Goal: Transaction & Acquisition: Book appointment/travel/reservation

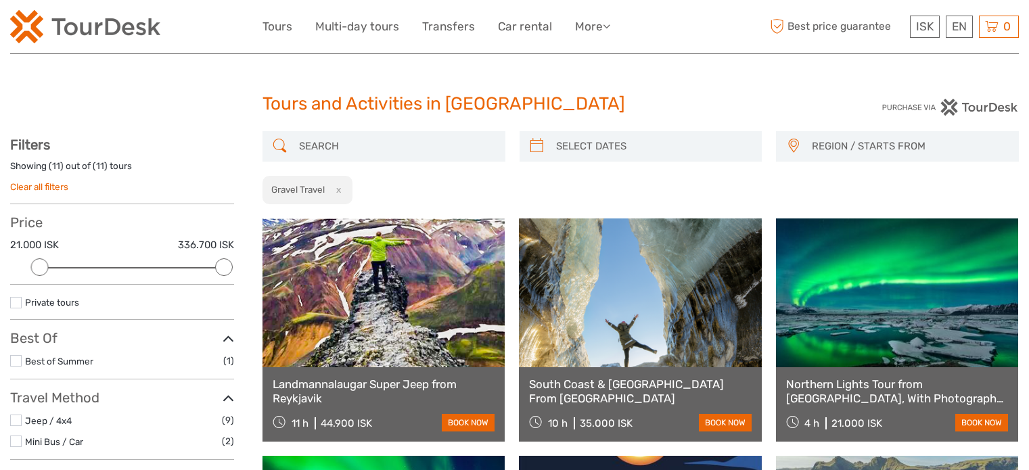
select select
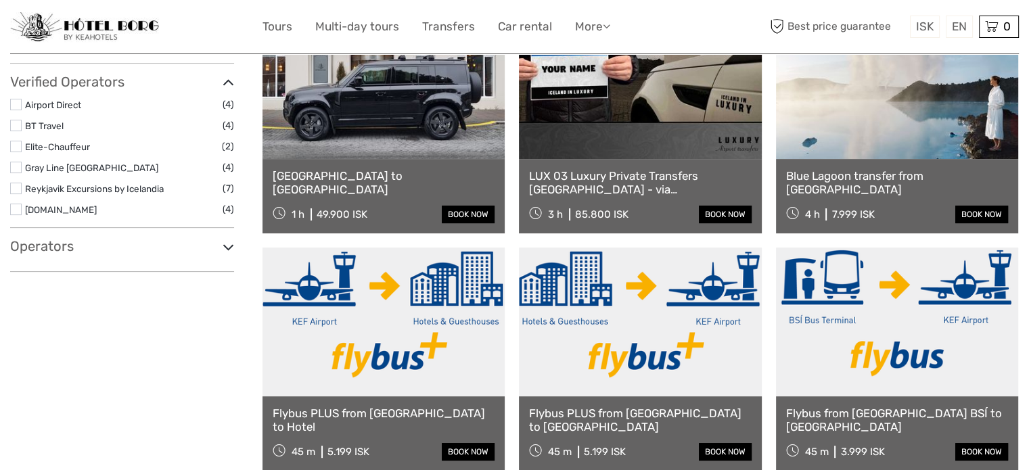
click at [43, 248] on h3 "Operators" at bounding box center [122, 246] width 224 height 16
click at [45, 245] on h3 "Operators" at bounding box center [122, 246] width 224 height 16
click at [223, 244] on icon at bounding box center [227, 247] width 11 height 18
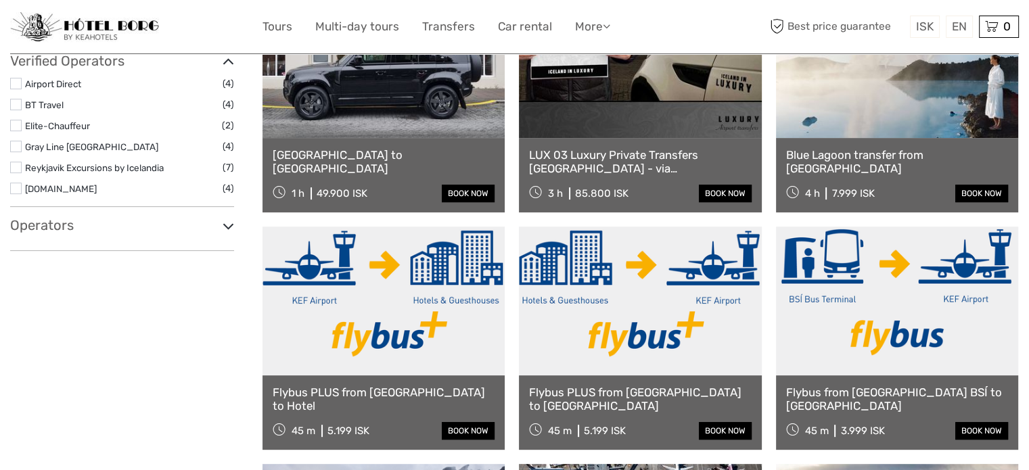
select select
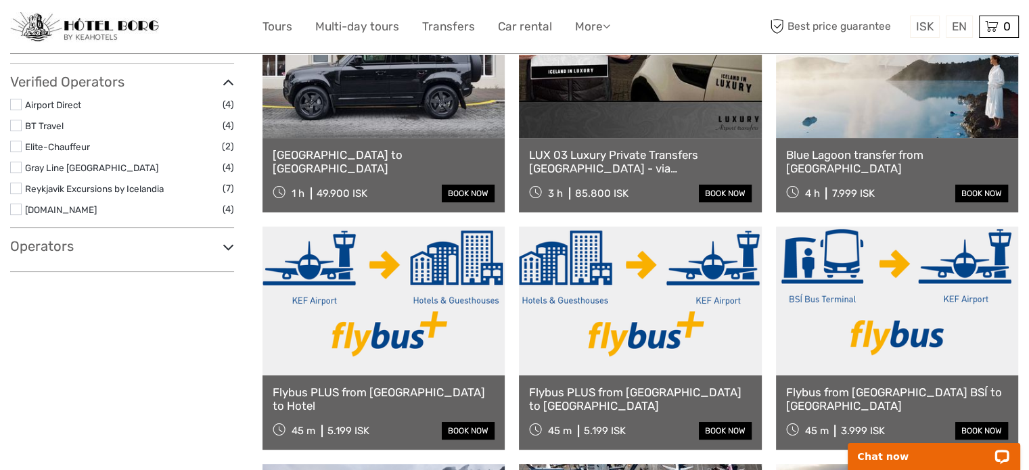
scroll to position [0, 0]
click at [225, 245] on icon at bounding box center [227, 247] width 11 height 18
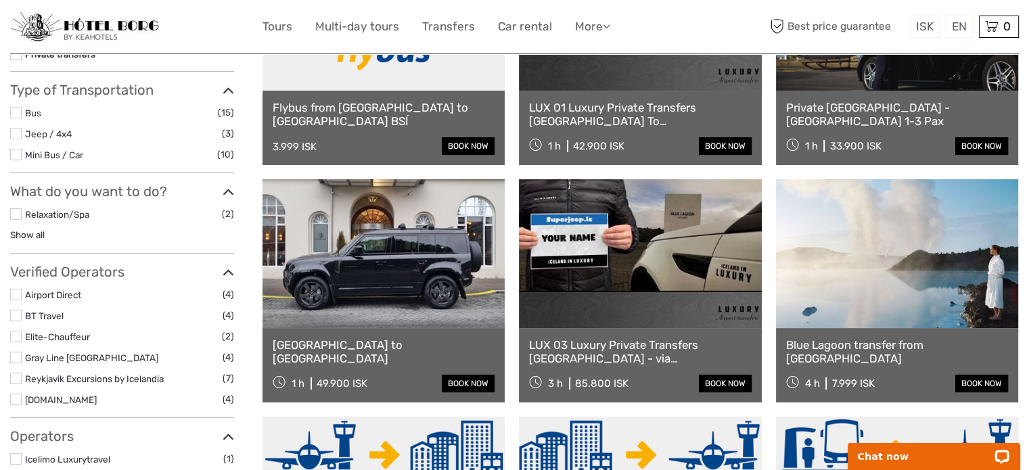
scroll to position [371, 0]
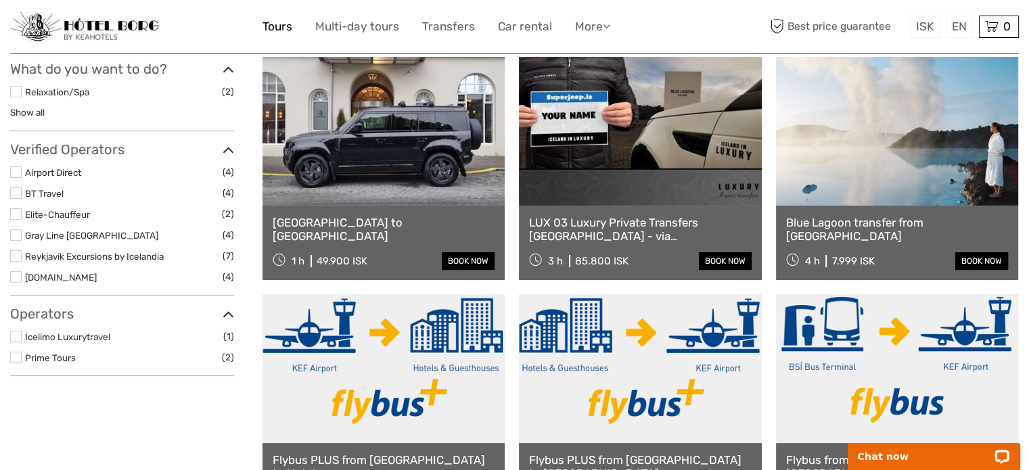
click at [283, 31] on link "Tours" at bounding box center [277, 27] width 30 height 20
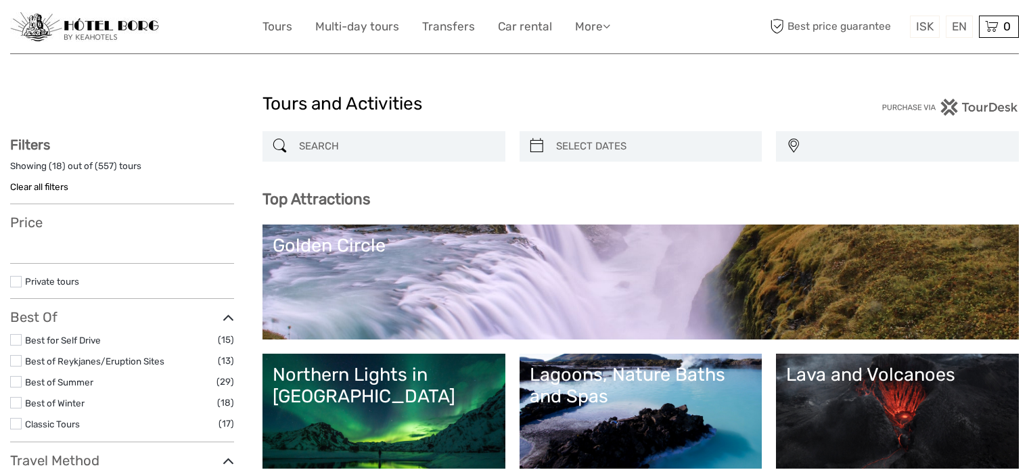
select select
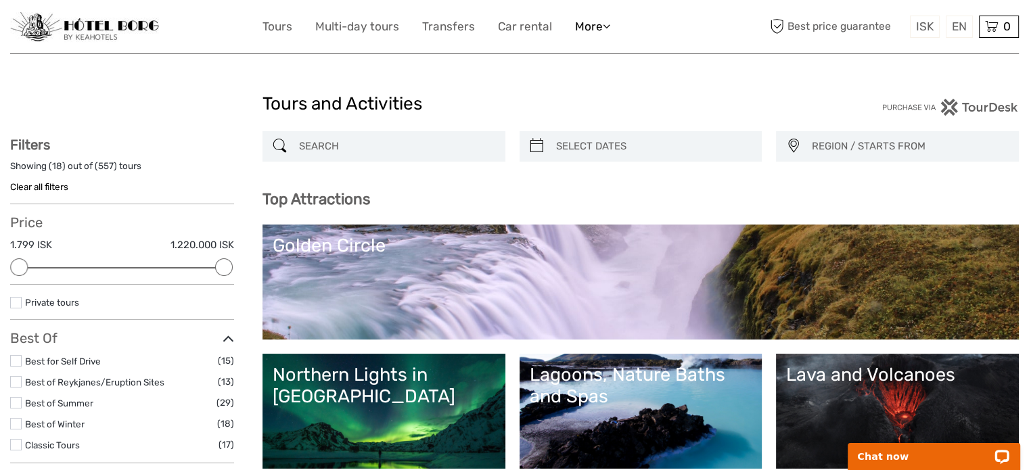
click at [606, 26] on icon at bounding box center [606, 25] width 7 height 11
click at [652, 41] on div "ISK ISK € $ £ EN English Español Deutsch Tours Multi-day tours Transfers Car re…" at bounding box center [514, 26] width 1008 height 53
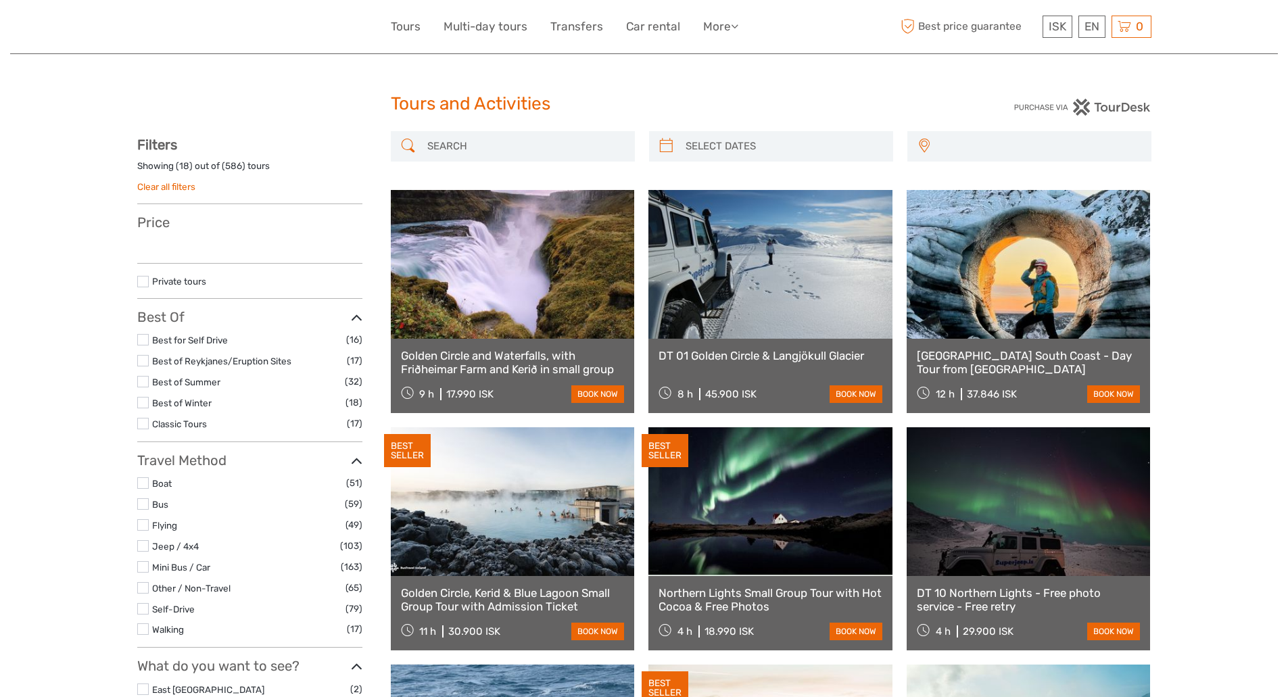
select select
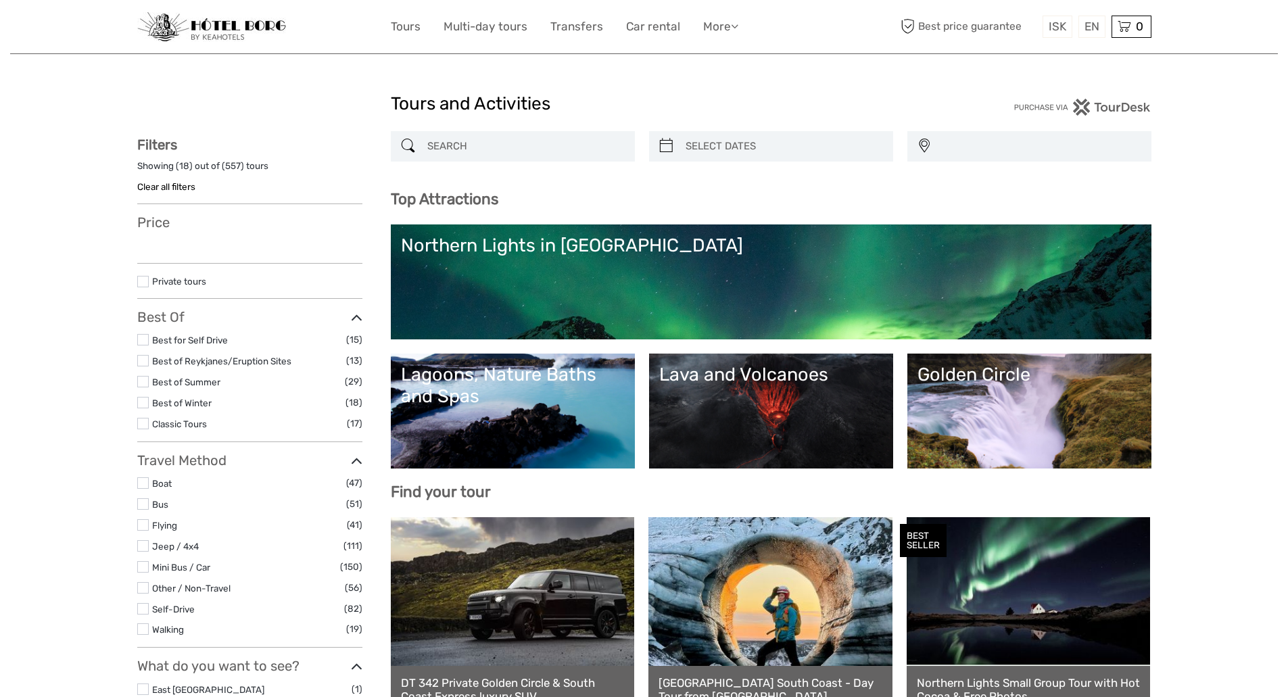
select select
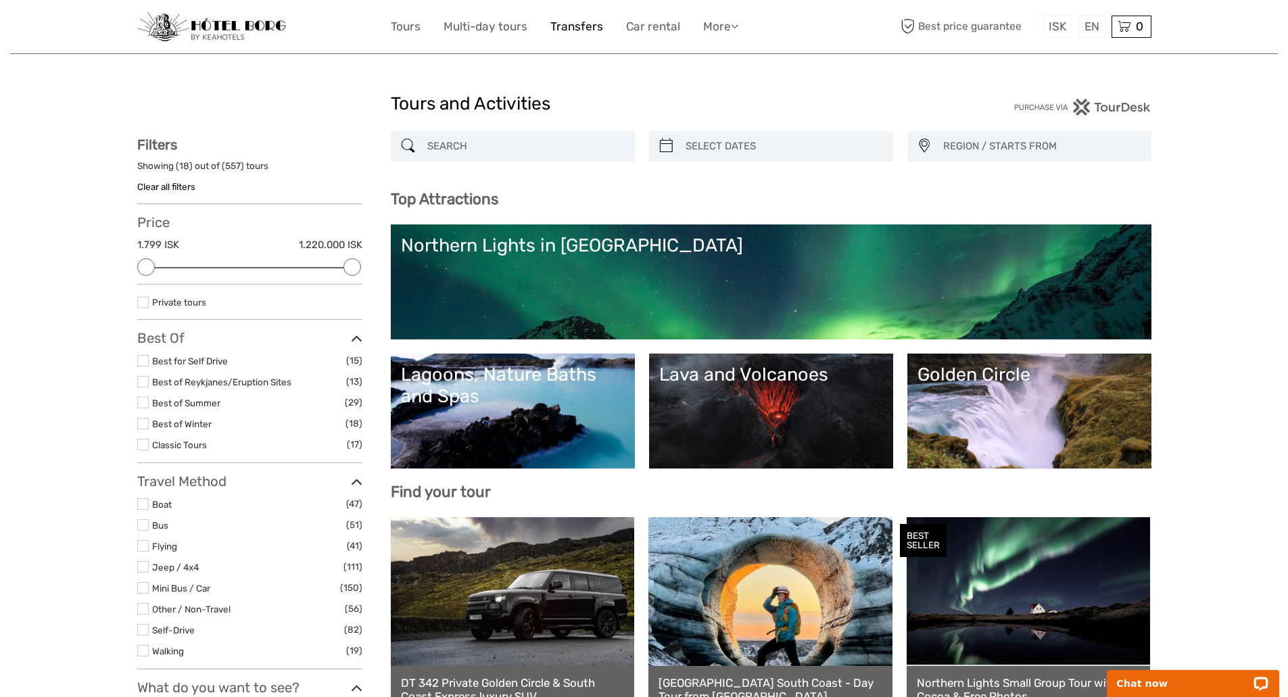
click at [583, 26] on link "Transfers" at bounding box center [576, 27] width 53 height 20
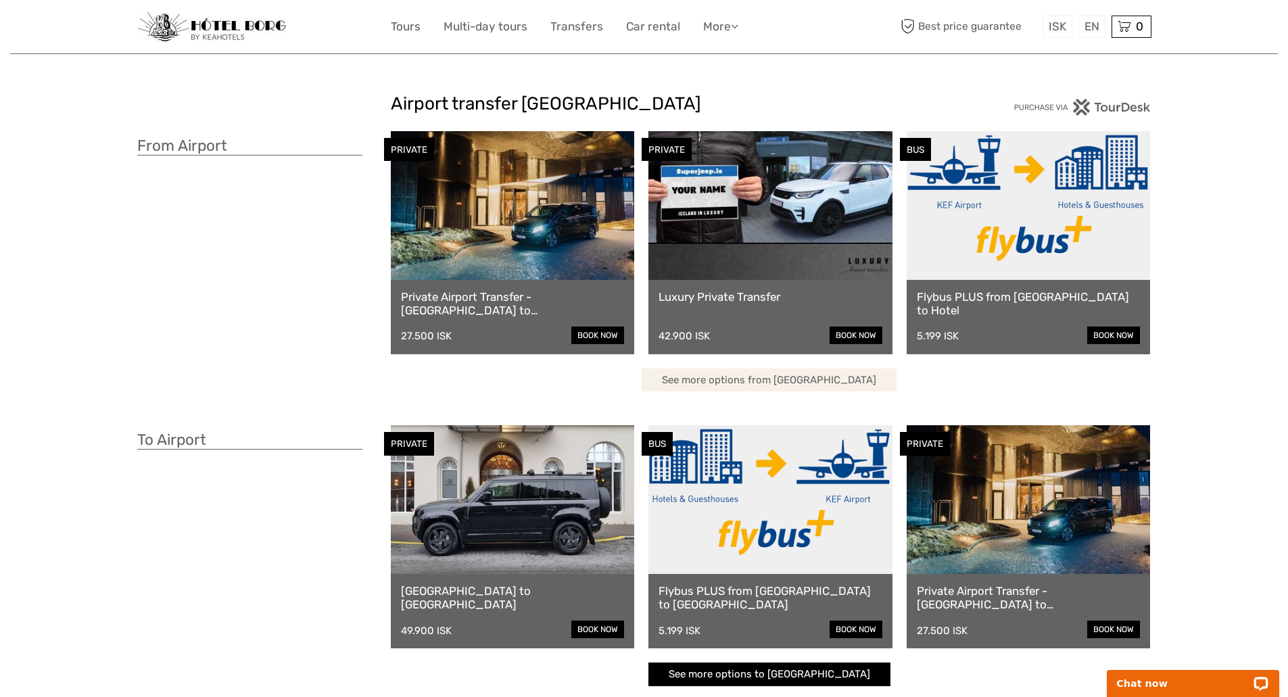
click at [819, 377] on link "See more options from Keflavík airport" at bounding box center [769, 381] width 255 height 24
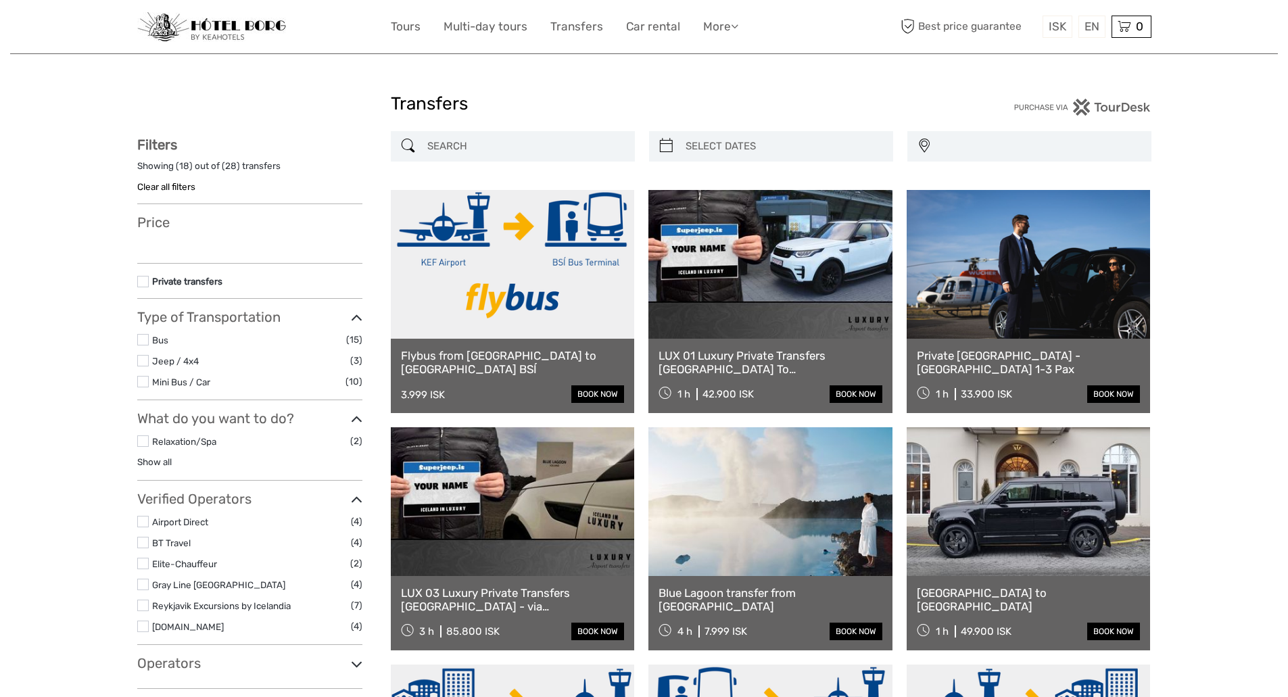
select select
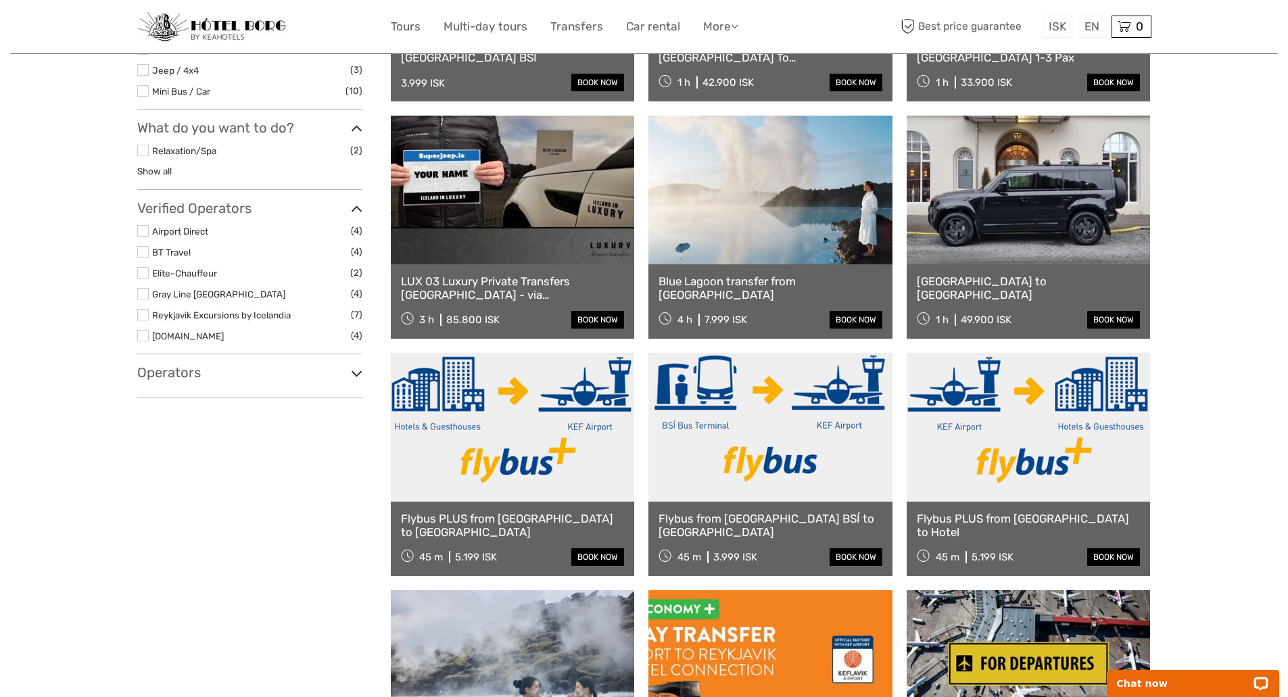
scroll to position [384, 0]
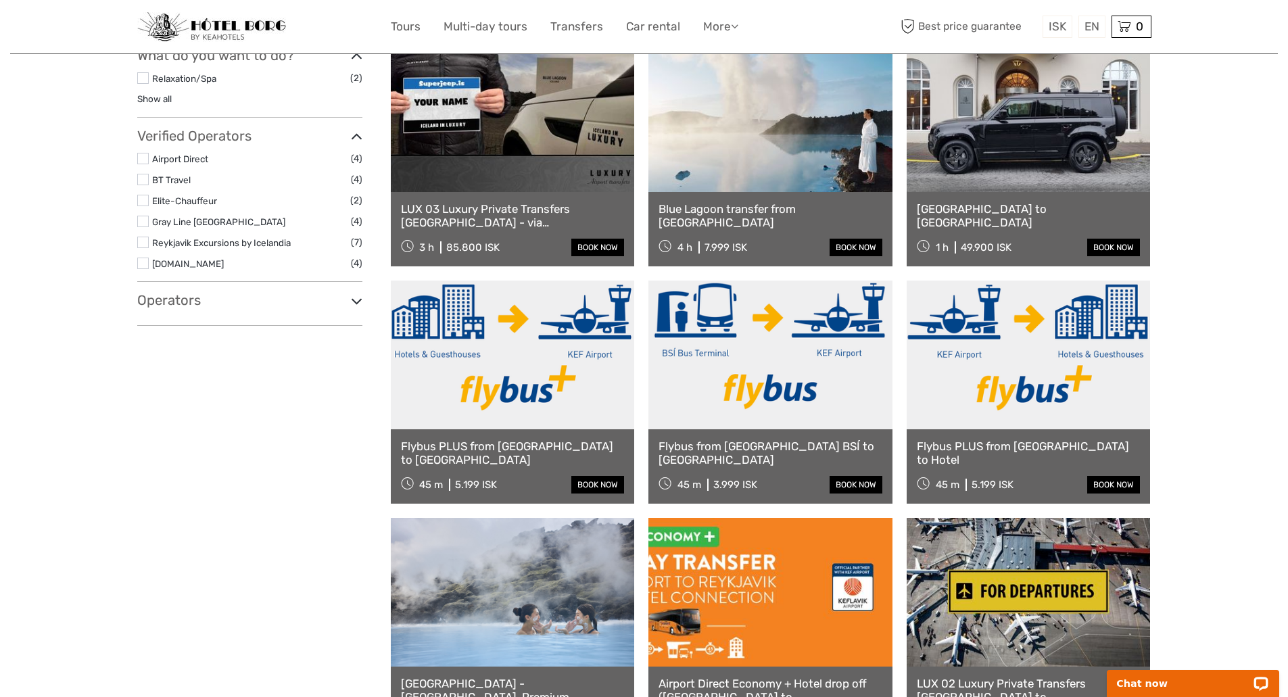
click at [175, 300] on h3 "Operators" at bounding box center [249, 300] width 225 height 16
